Goal: Find specific page/section: Find specific page/section

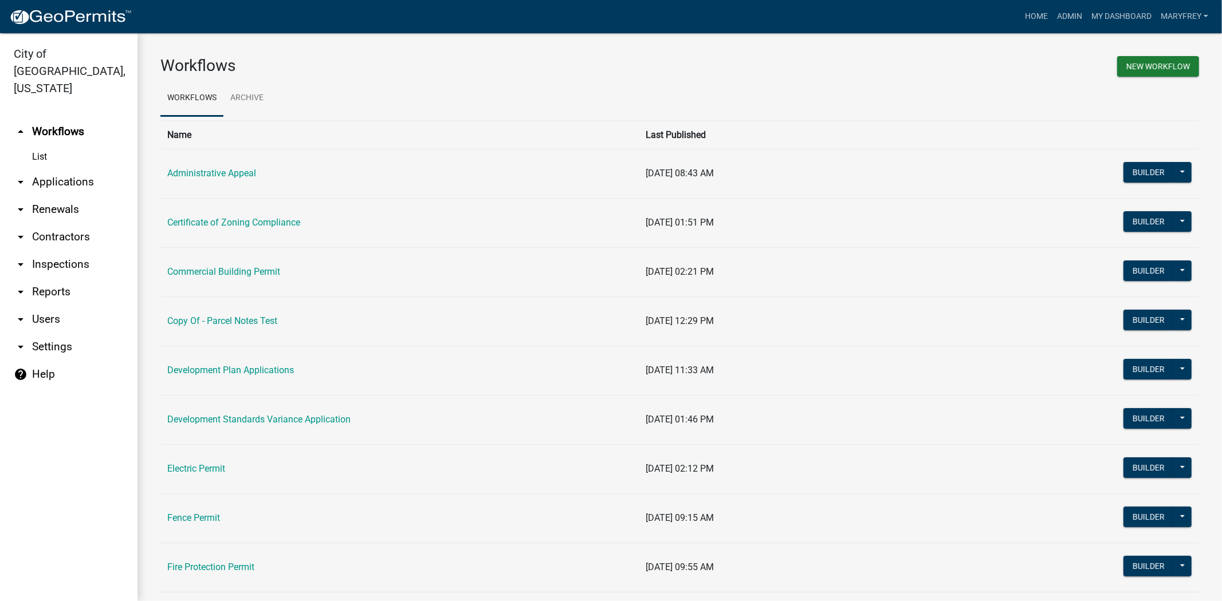
click at [88, 225] on link "arrow_drop_down Contractors" at bounding box center [68, 236] width 137 height 27
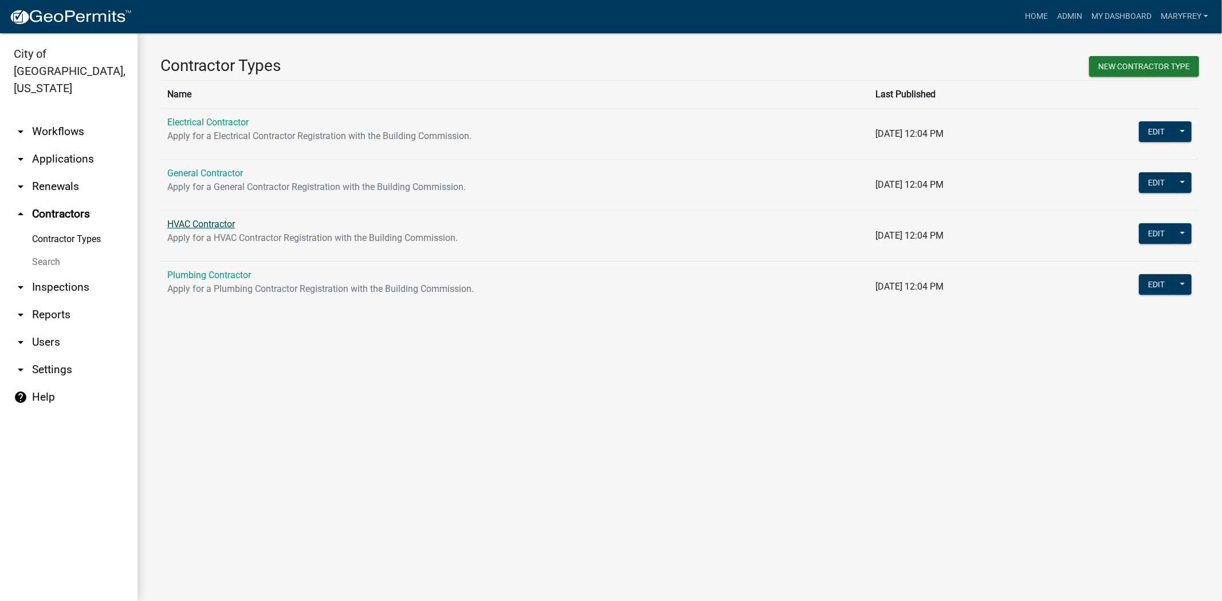
click at [193, 227] on link "HVAC Contractor" at bounding box center [201, 224] width 68 height 11
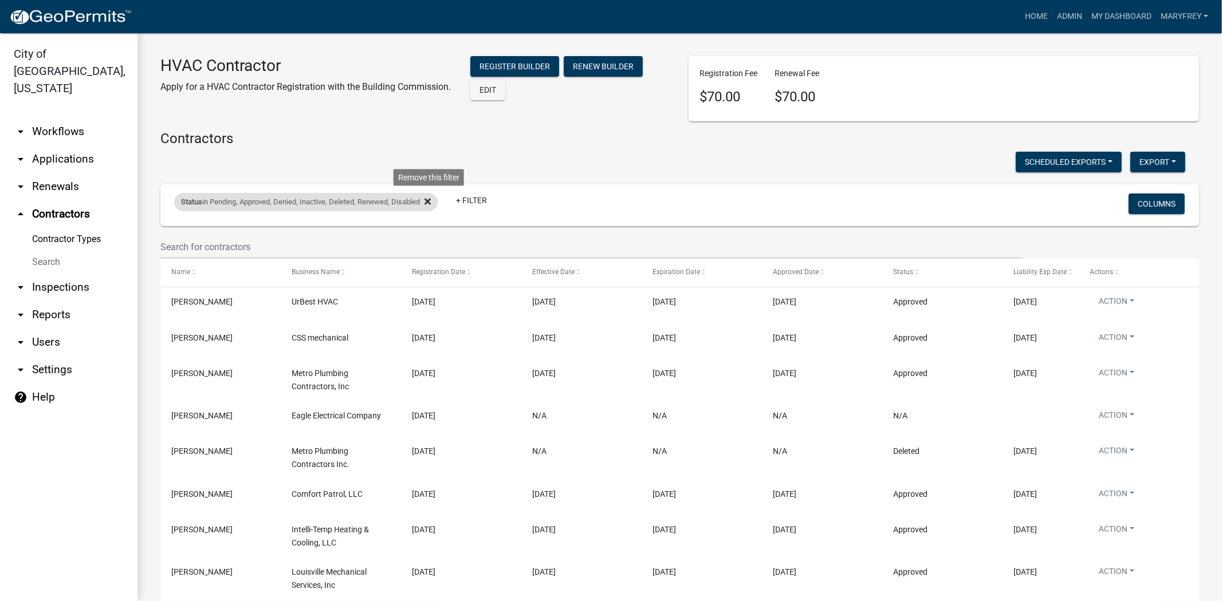
click at [430, 202] on icon at bounding box center [427, 201] width 6 height 6
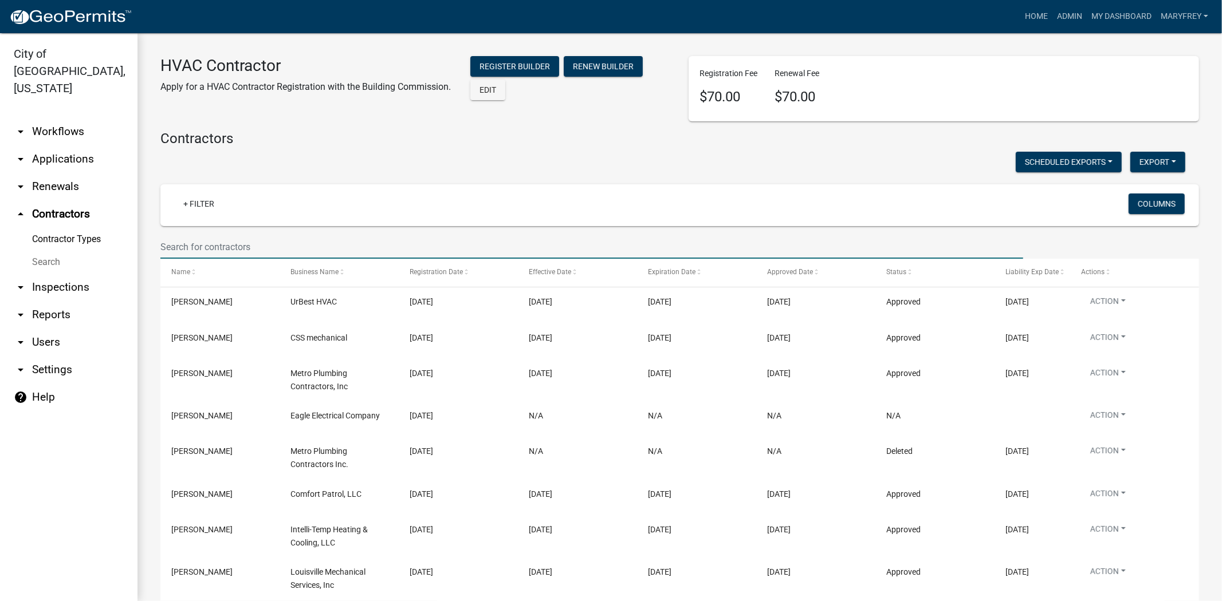
click at [202, 248] on input "text" at bounding box center [591, 246] width 863 height 23
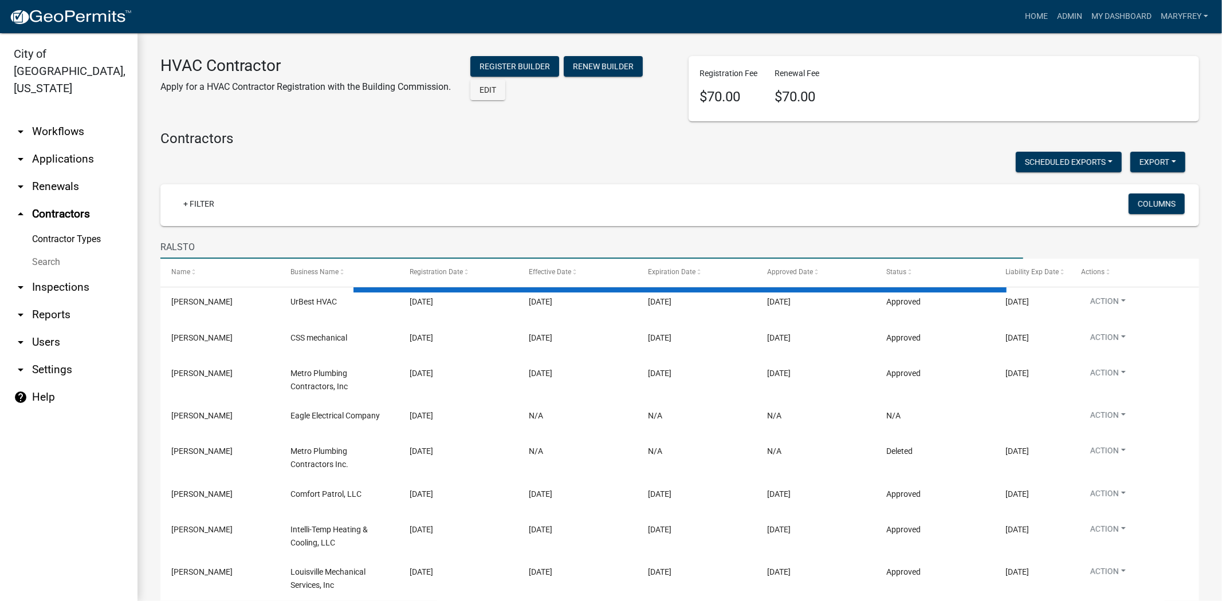
type input "[PERSON_NAME]"
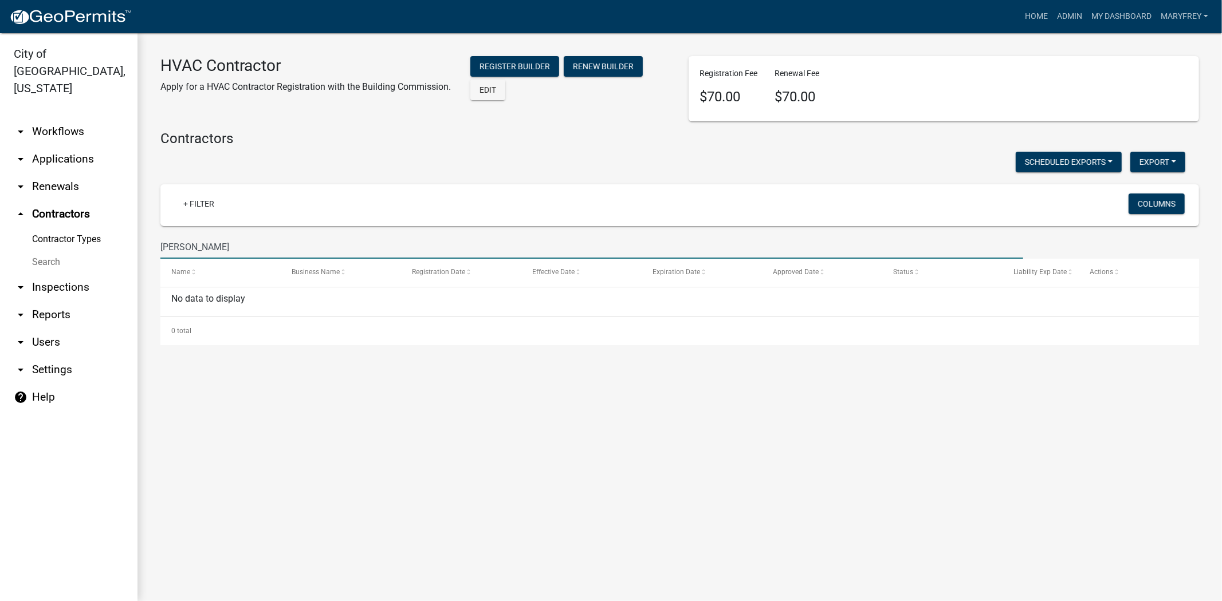
drag, startPoint x: 220, startPoint y: 247, endPoint x: 132, endPoint y: 256, distance: 88.0
click at [132, 256] on div "City of [GEOGRAPHIC_DATA], [US_STATE] arrow_drop_down Workflows List arrow_drop…" at bounding box center [611, 317] width 1222 height 568
